Goal: Task Accomplishment & Management: Manage account settings

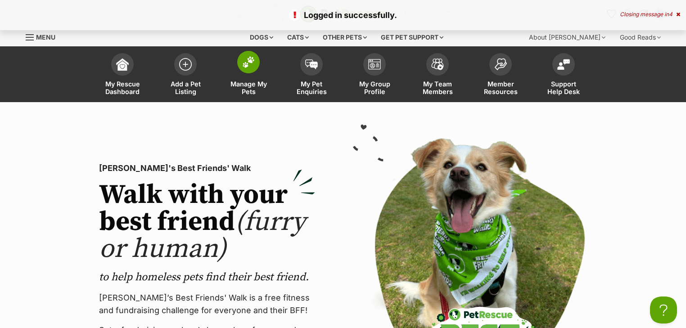
click at [238, 84] on span "Manage My Pets" at bounding box center [248, 87] width 41 height 15
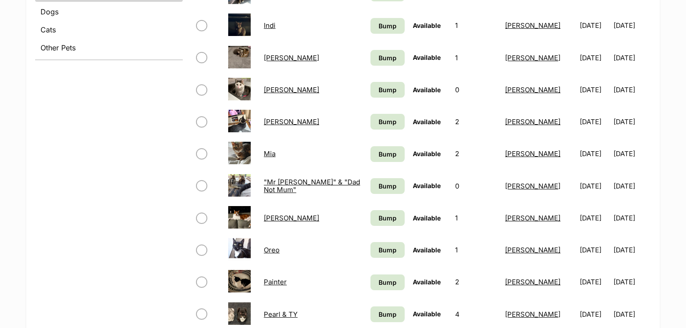
scroll to position [396, 0]
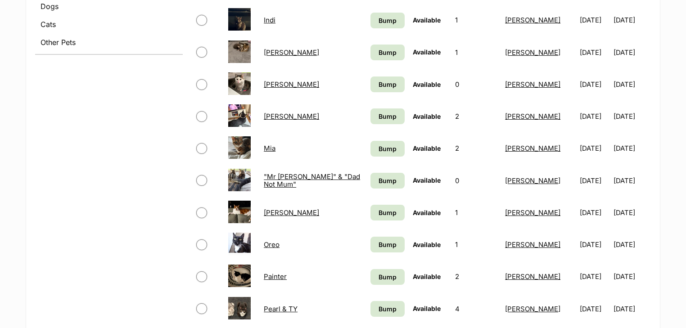
click at [270, 146] on link "Mia" at bounding box center [270, 148] width 12 height 9
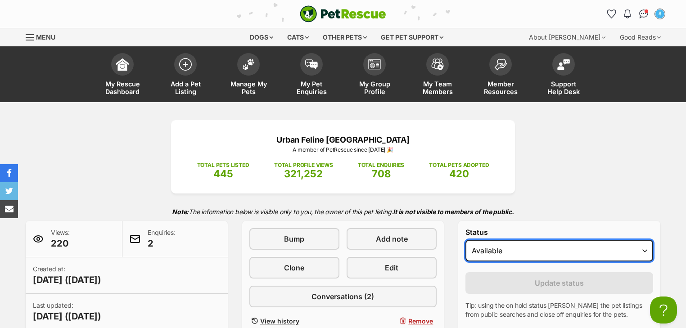
click at [485, 246] on select "Draft - not available as listing has enquires Available On hold Adopted" at bounding box center [559, 251] width 188 height 22
select select "rehomed"
click at [465, 240] on select "Draft - not available as listing has enquires Available On hold Adopted" at bounding box center [559, 251] width 188 height 22
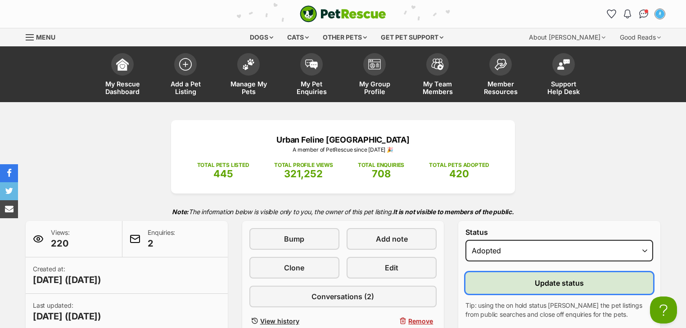
click at [512, 284] on button "Update status" at bounding box center [559, 283] width 188 height 22
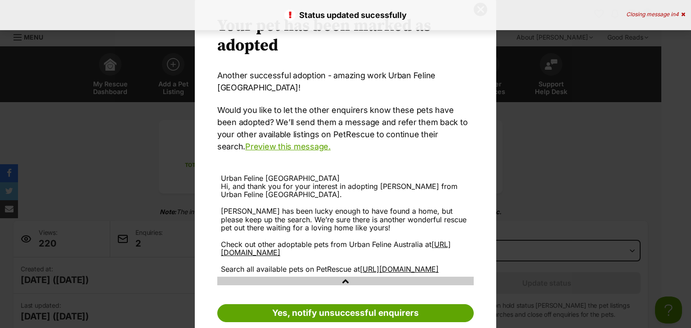
scroll to position [54, 0]
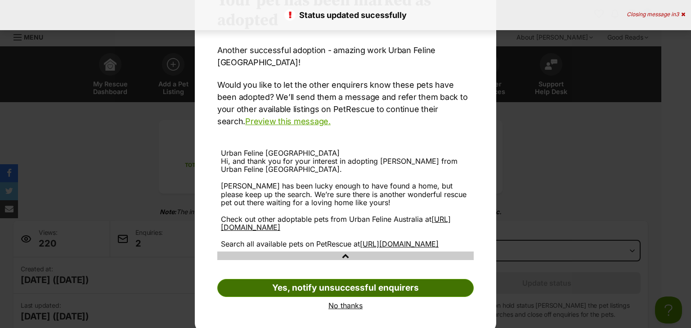
click at [333, 280] on link "Yes, notify unsuccessful enquirers" at bounding box center [345, 288] width 257 height 18
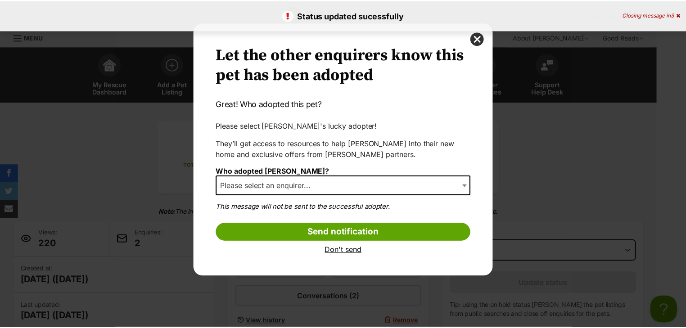
scroll to position [0, 0]
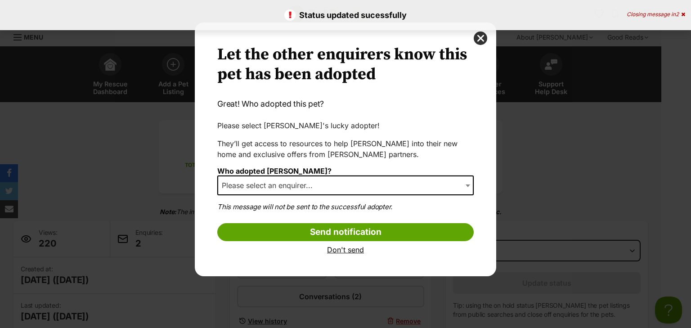
click at [291, 176] on span "Please select an enquirer..." at bounding box center [345, 186] width 257 height 20
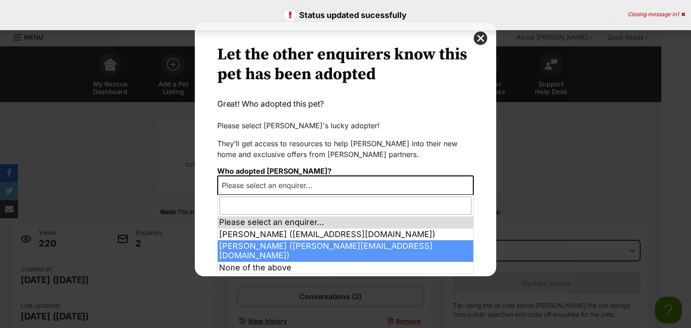
select select "2027726"
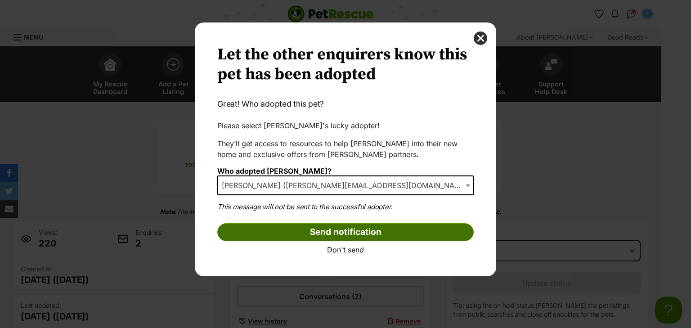
click at [336, 234] on input "Send notification" at bounding box center [345, 232] width 257 height 18
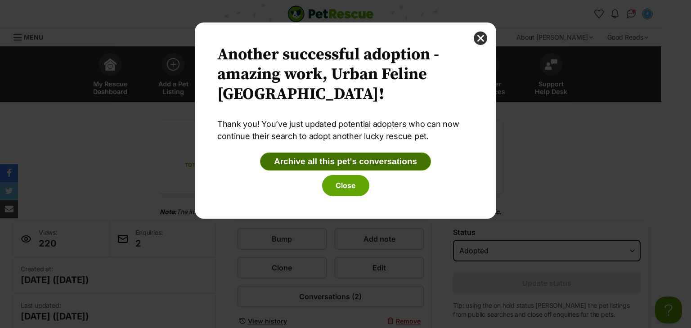
click at [357, 164] on button "Archive all this pet's conversations" at bounding box center [345, 162] width 171 height 18
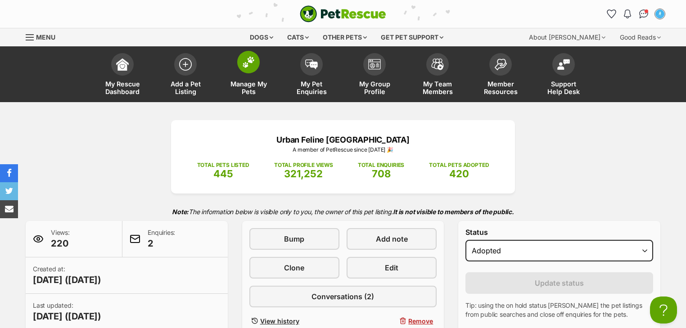
click at [256, 83] on span "Manage My Pets" at bounding box center [248, 87] width 41 height 15
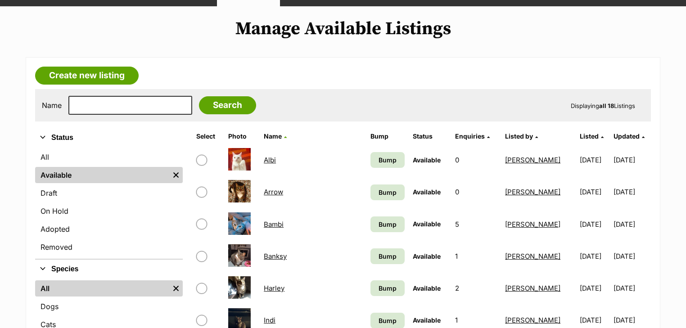
scroll to position [216, 0]
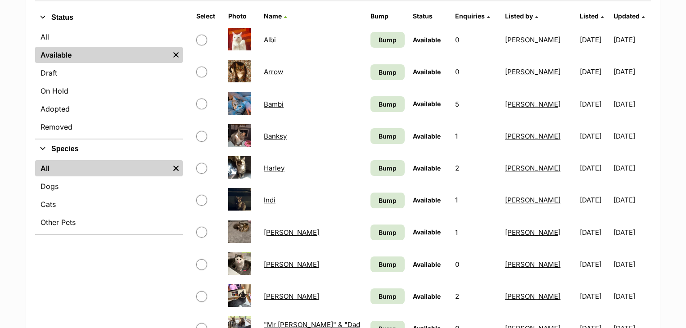
click at [277, 71] on link "Arrow" at bounding box center [273, 72] width 19 height 9
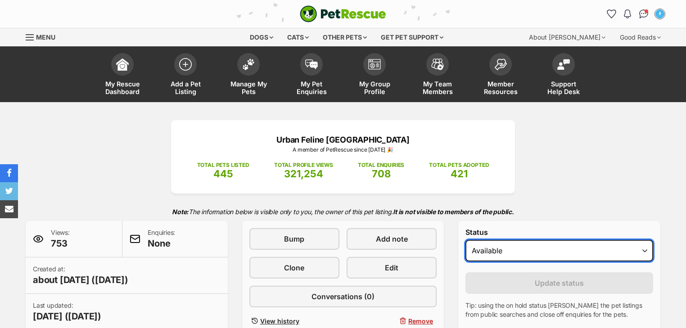
click at [483, 249] on select "Draft Available On hold Adopted" at bounding box center [559, 251] width 188 height 22
select select "rehomed"
click at [465, 240] on select "Draft Available On hold Adopted" at bounding box center [559, 251] width 188 height 22
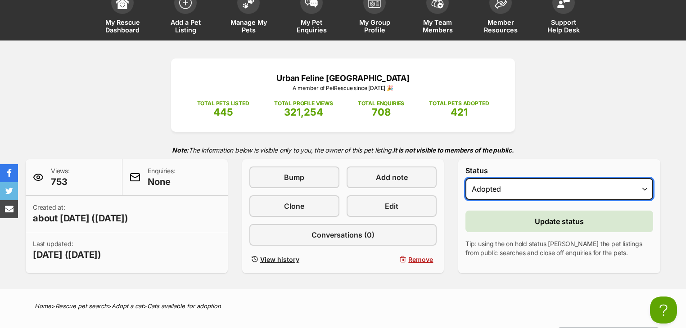
scroll to position [144, 0]
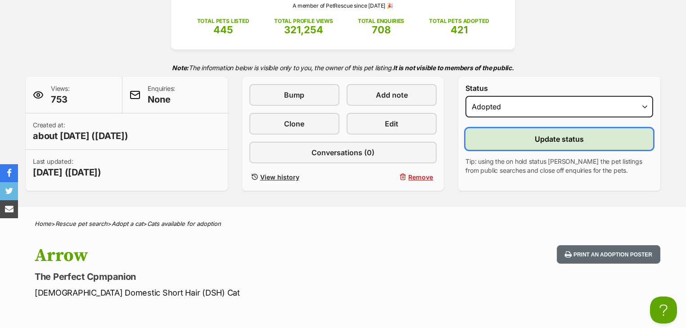
click at [531, 136] on button "Update status" at bounding box center [559, 139] width 188 height 22
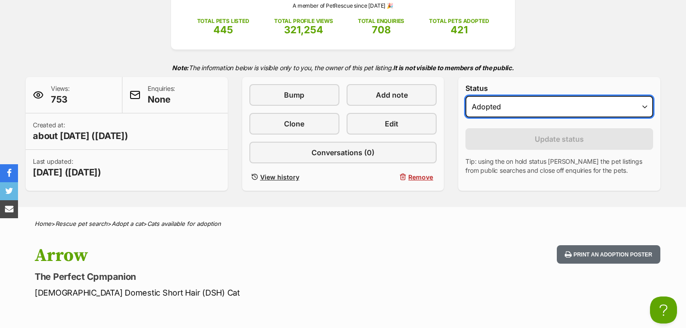
click at [468, 101] on select "Draft Available On hold Adopted" at bounding box center [559, 107] width 188 height 22
click at [465, 96] on select "Draft Available On hold Adopted" at bounding box center [559, 107] width 188 height 22
